Goal: Transaction & Acquisition: Purchase product/service

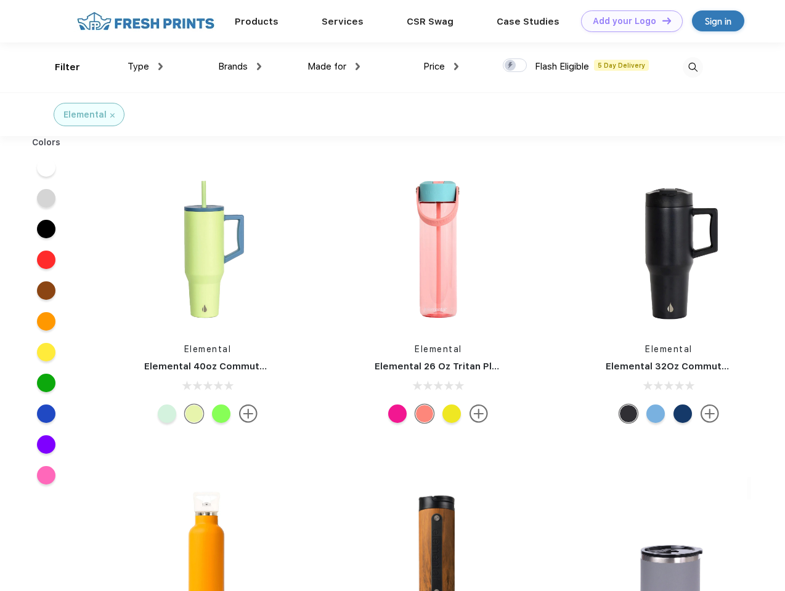
click at [627, 21] on link "Add your Logo Design Tool" at bounding box center [632, 21] width 102 height 22
click at [0, 0] on div "Design Tool" at bounding box center [0, 0] width 0 height 0
click at [661, 20] on link "Add your Logo Design Tool" at bounding box center [632, 21] width 102 height 22
click at [59, 67] on div "Filter" at bounding box center [67, 67] width 25 height 14
click at [145, 67] on span "Type" at bounding box center [139, 66] width 22 height 11
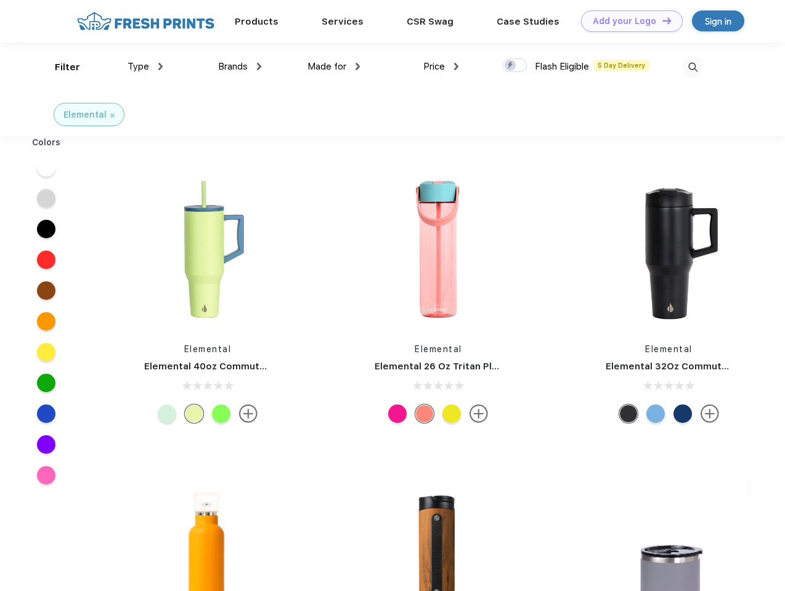
click at [240, 67] on span "Brands" at bounding box center [233, 66] width 30 height 11
click at [334, 67] on span "Made for" at bounding box center [326, 66] width 39 height 11
click at [441, 67] on span "Price" at bounding box center [434, 66] width 22 height 11
click at [515, 66] on div at bounding box center [515, 66] width 24 height 14
click at [511, 66] on input "checkbox" at bounding box center [507, 62] width 8 height 8
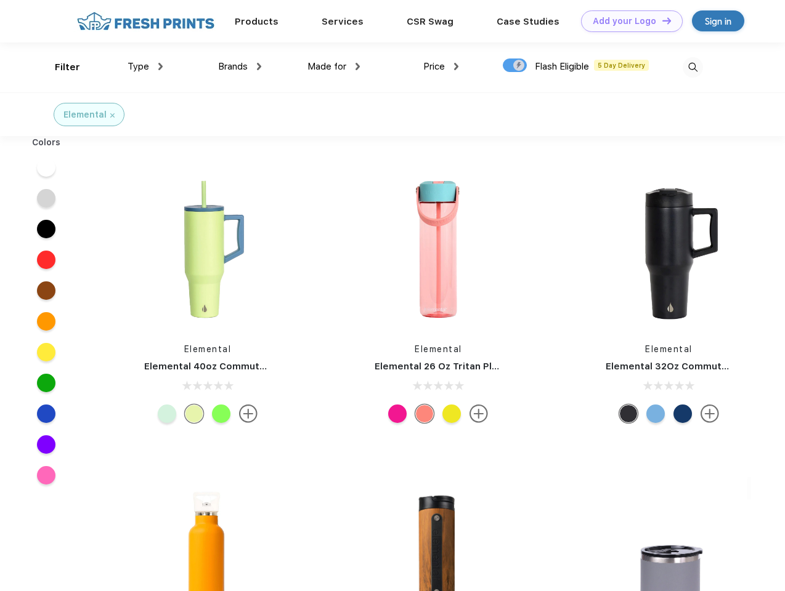
click at [692, 67] on img at bounding box center [693, 67] width 20 height 20
